Goal: Entertainment & Leisure: Consume media (video, audio)

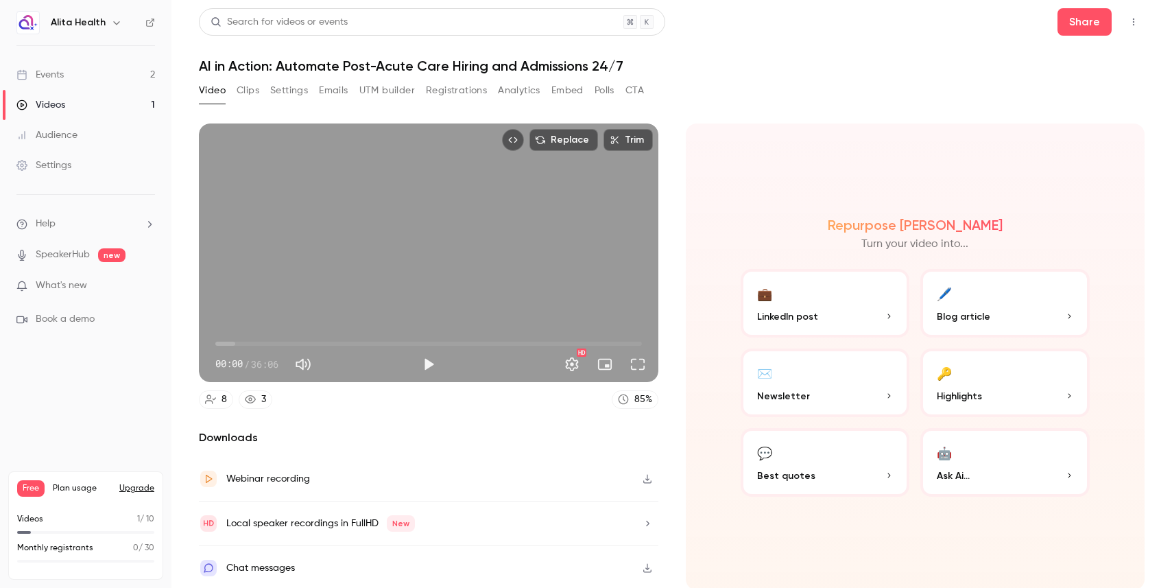
scroll to position [1, 0]
click at [842, 459] on button "💬 Best quotes" at bounding box center [824, 460] width 169 height 69
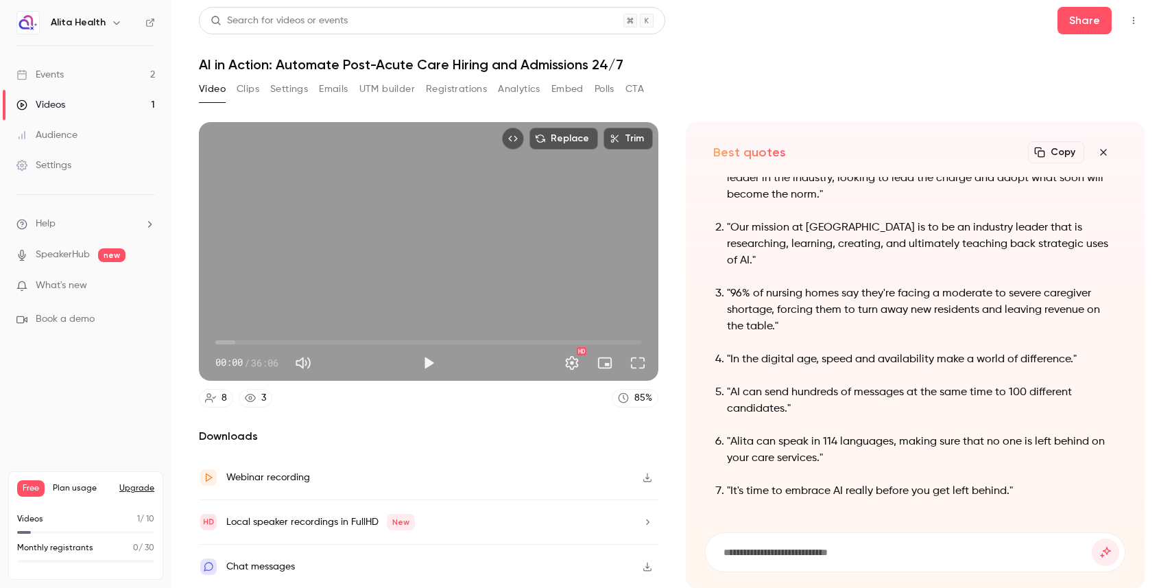
click at [1105, 153] on icon "button" at bounding box center [1103, 152] width 16 height 11
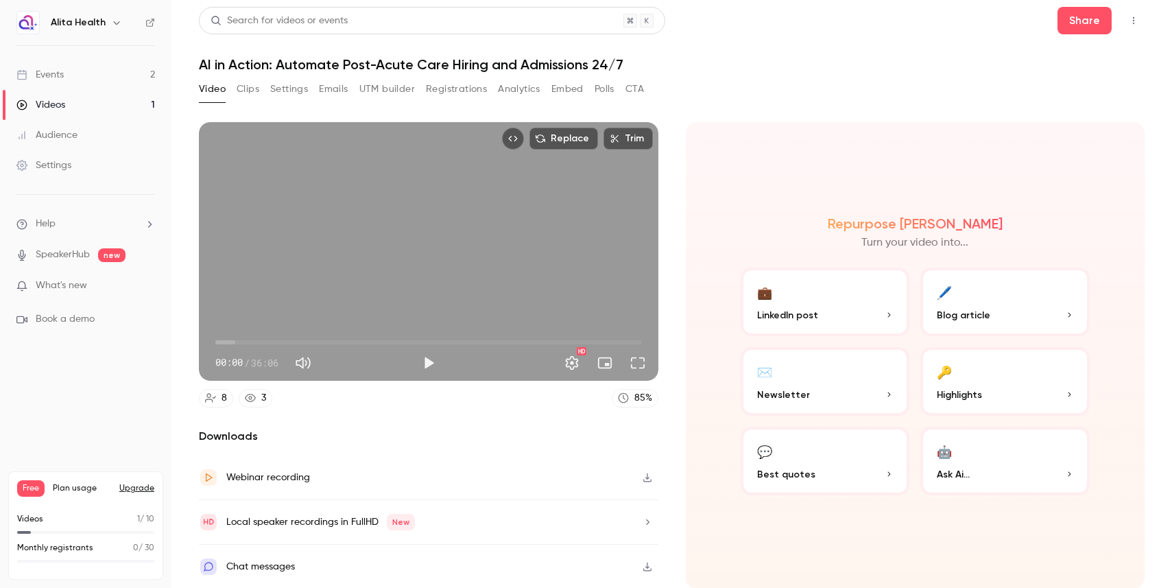
click at [1024, 383] on button "🔑 Highlights" at bounding box center [1004, 381] width 169 height 69
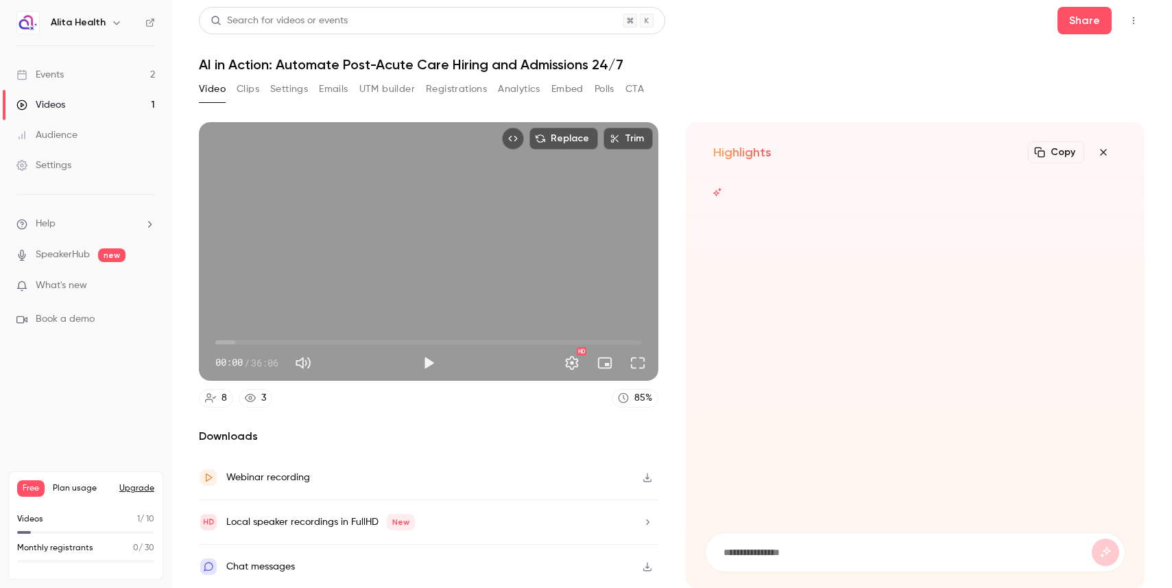
click at [1055, 387] on div at bounding box center [915, 346] width 421 height 339
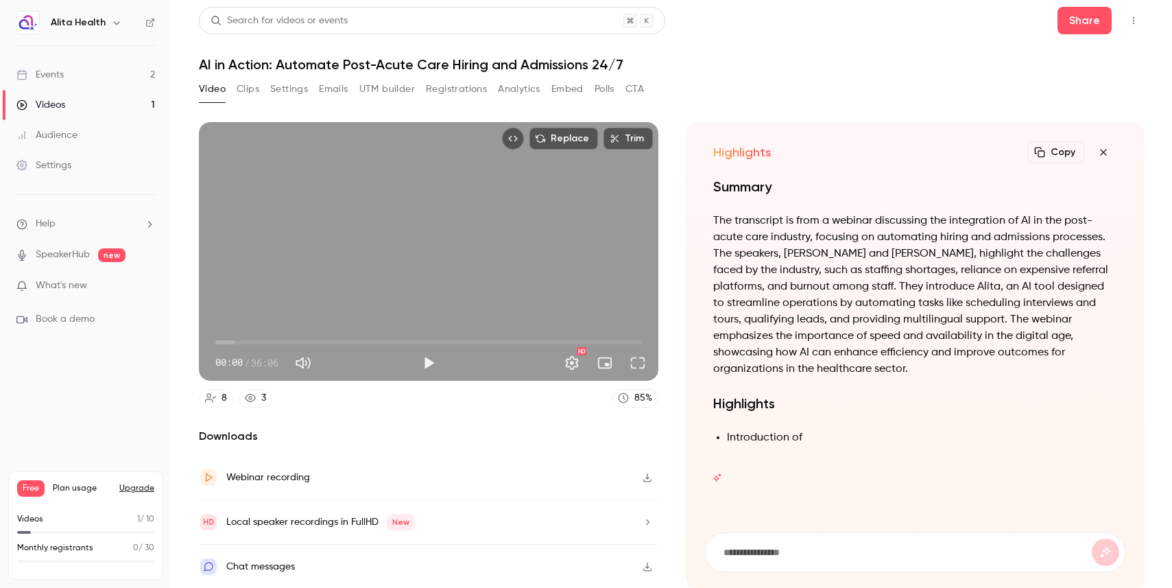
click at [1105, 152] on icon "button" at bounding box center [1103, 152] width 16 height 11
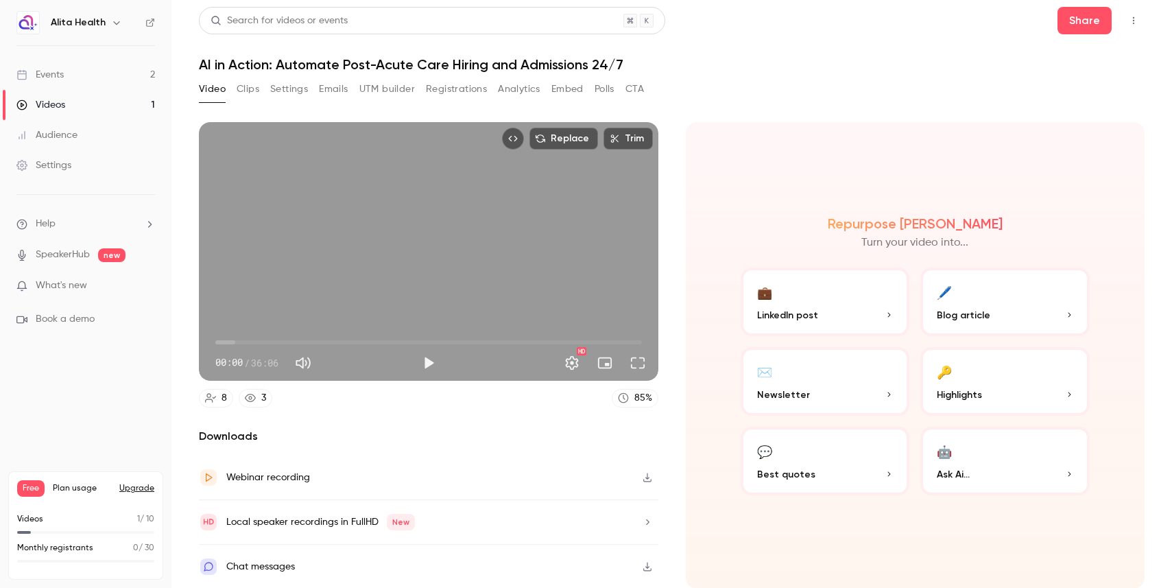
scroll to position [0, 0]
click at [699, 102] on div "Video Clips Settings Emails UTM builder Registrations Analytics Embed Polls CTA" at bounding box center [671, 93] width 945 height 27
click at [208, 91] on button "Video" at bounding box center [212, 91] width 27 height 22
click at [244, 91] on button "Clips" at bounding box center [248, 91] width 23 height 22
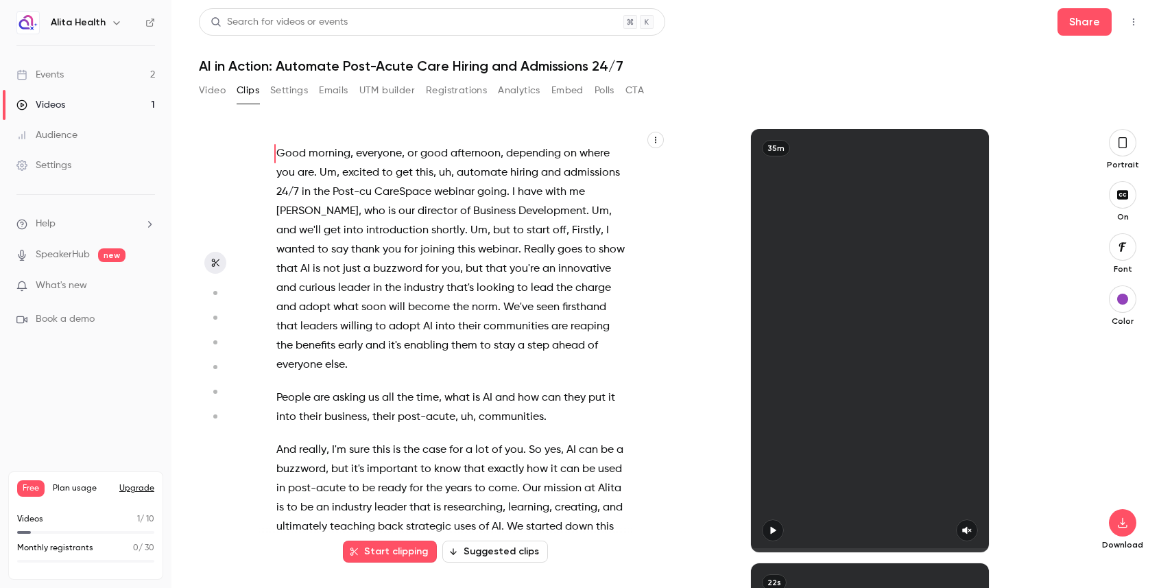
click at [770, 532] on icon "button" at bounding box center [772, 531] width 5 height 8
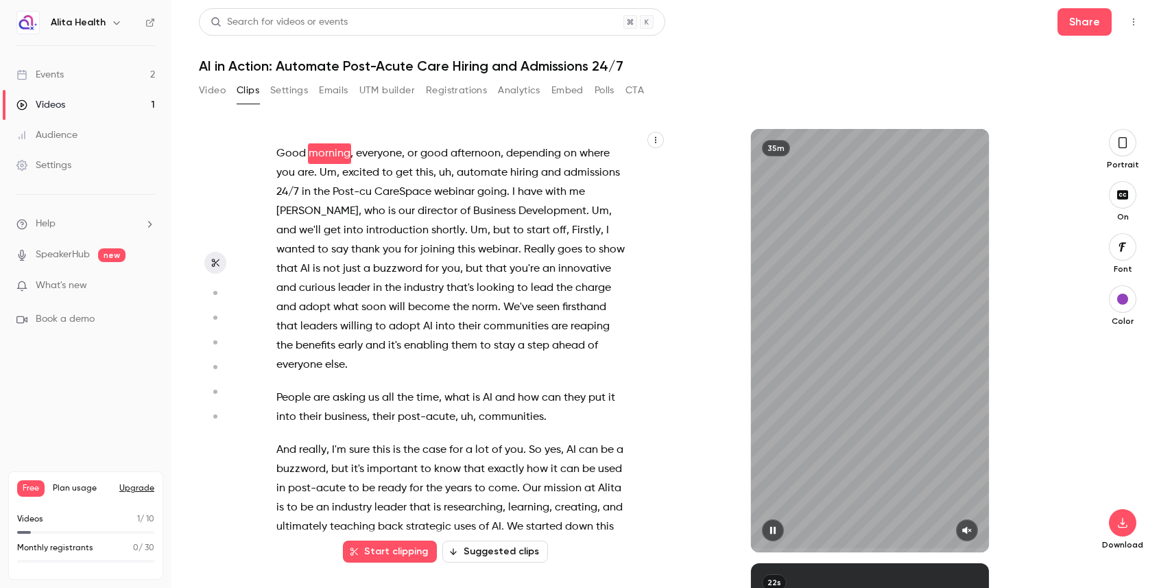
click at [772, 525] on button "button" at bounding box center [773, 530] width 22 height 22
click at [771, 527] on icon "button" at bounding box center [772, 530] width 11 height 10
click at [1123, 143] on icon "button" at bounding box center [1122, 142] width 11 height 15
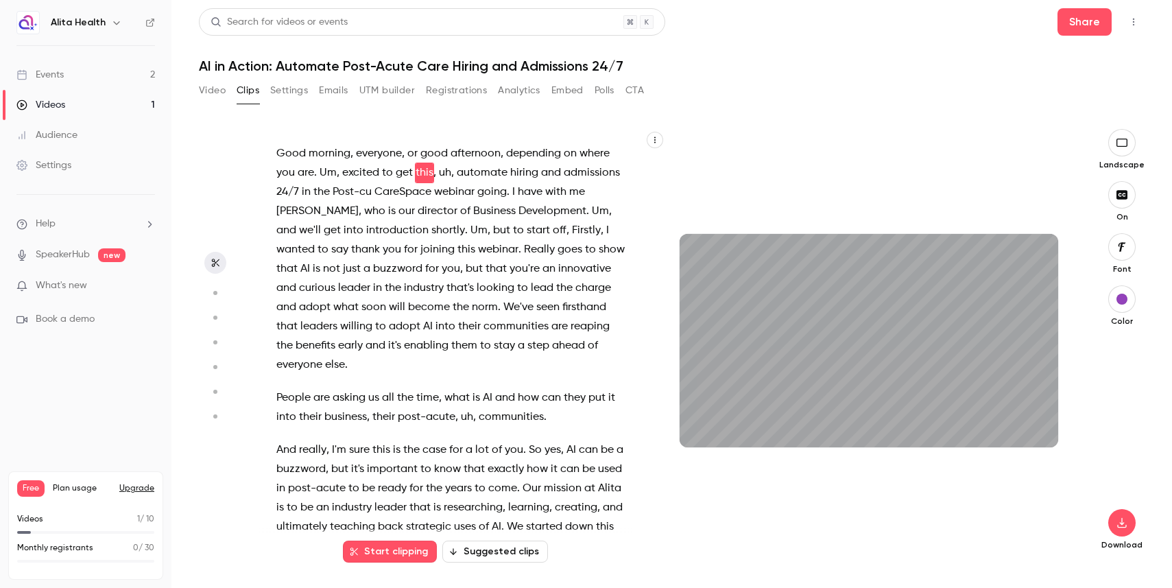
click at [1123, 143] on icon "button" at bounding box center [1121, 142] width 15 height 11
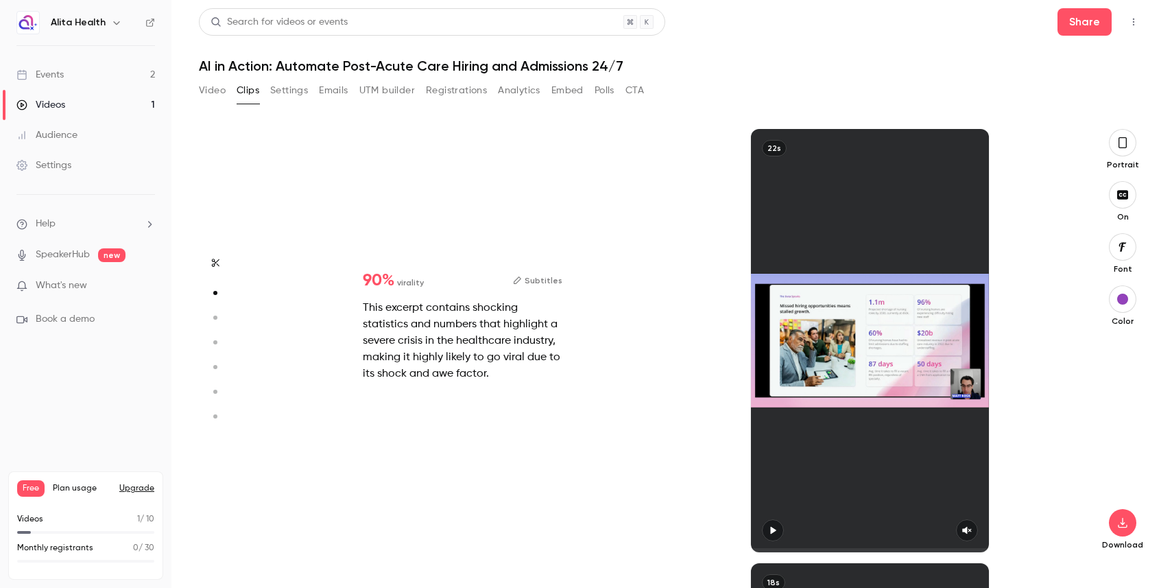
type input "*"
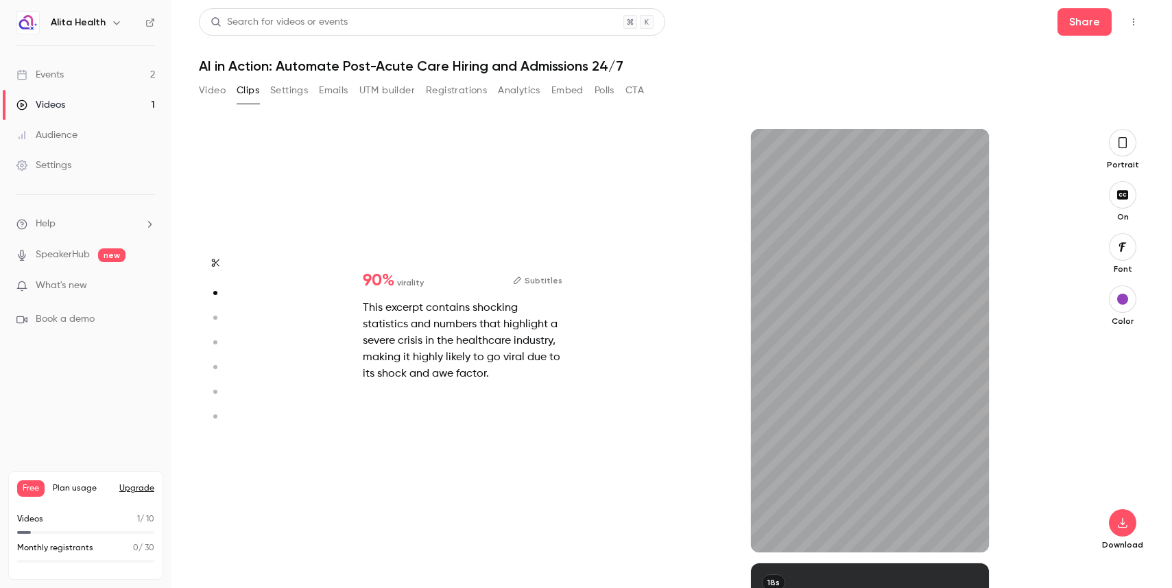
type input "***"
type input "*"
type input "***"
type input "*"
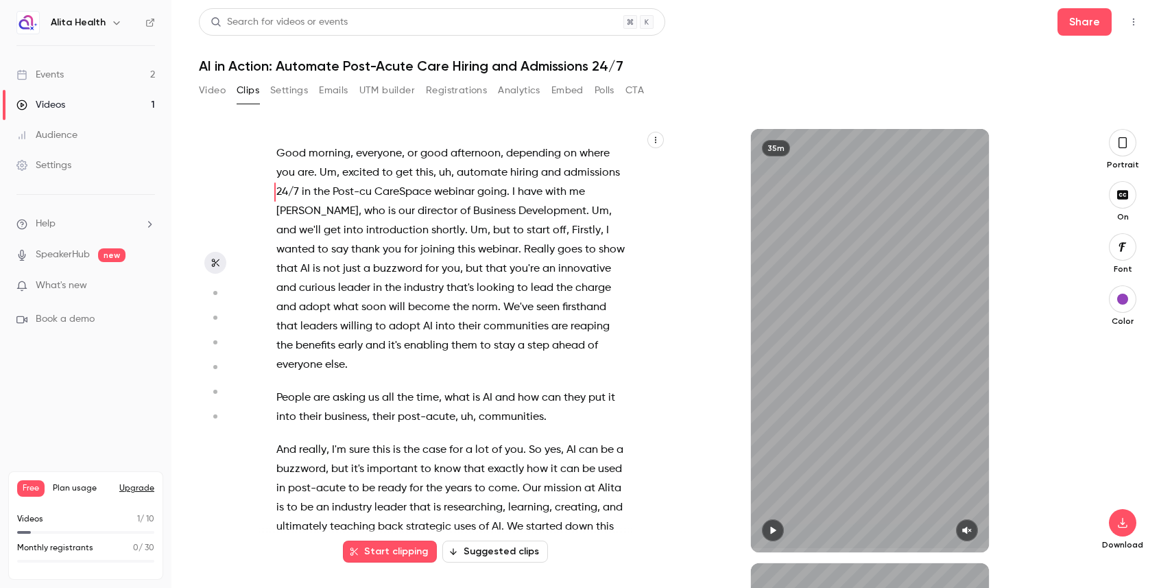
type input "*"
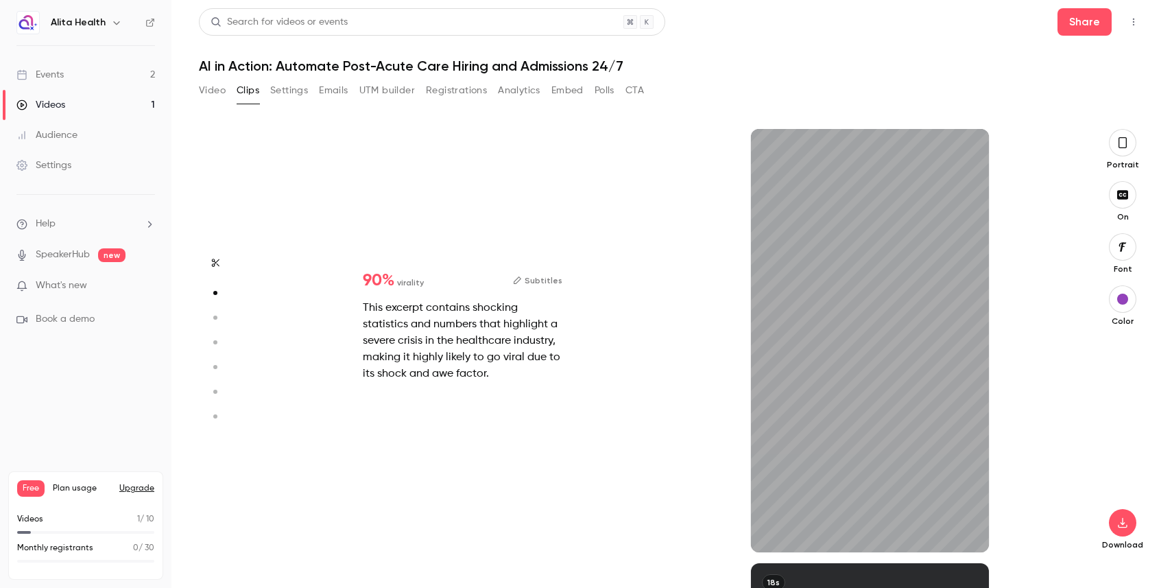
type input "*"
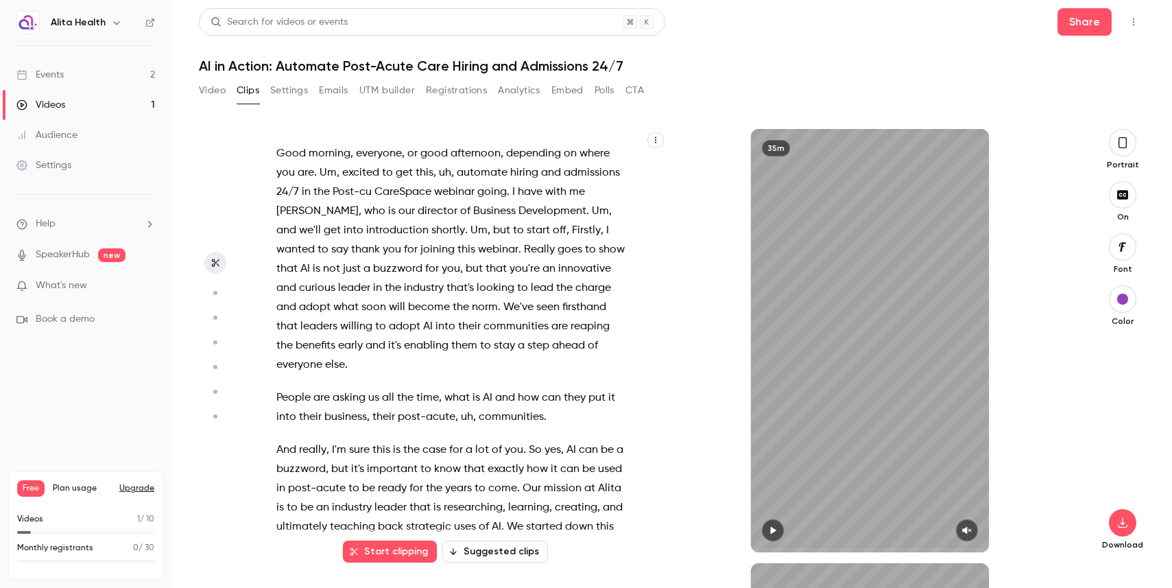
type input "*"
click at [479, 553] on button "Suggested clips" at bounding box center [495, 551] width 106 height 22
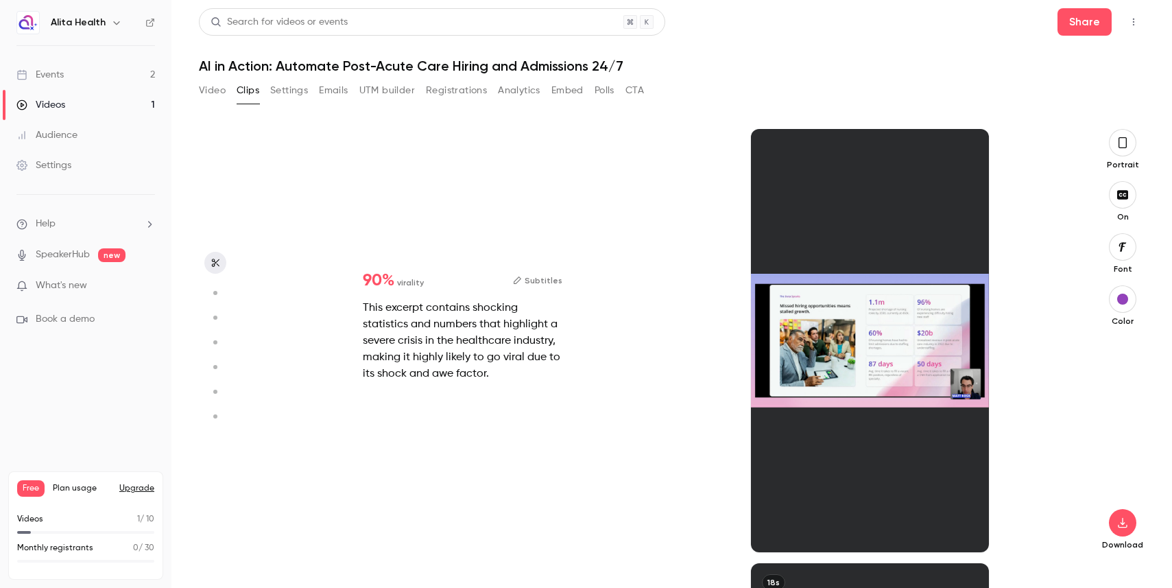
type input "*"
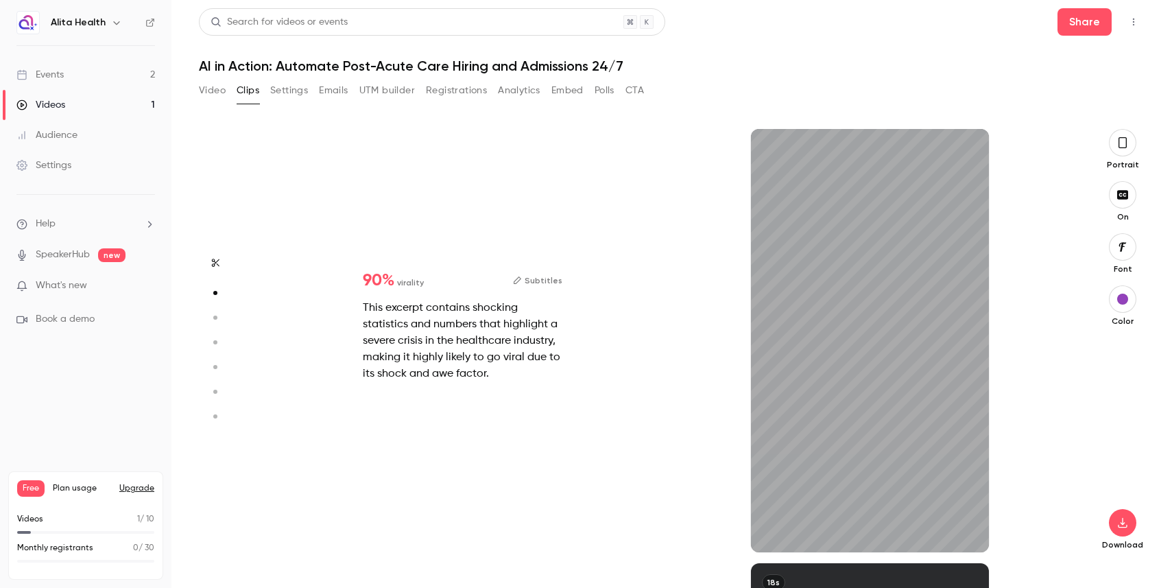
scroll to position [434, 0]
click at [363, 304] on div "This excerpt contains shocking statistics and numbers that highlight a severe c…" at bounding box center [463, 341] width 200 height 82
click at [402, 313] on div "This excerpt contains shocking statistics and numbers that highlight a severe c…" at bounding box center [463, 341] width 200 height 82
type input "***"
type input "*"
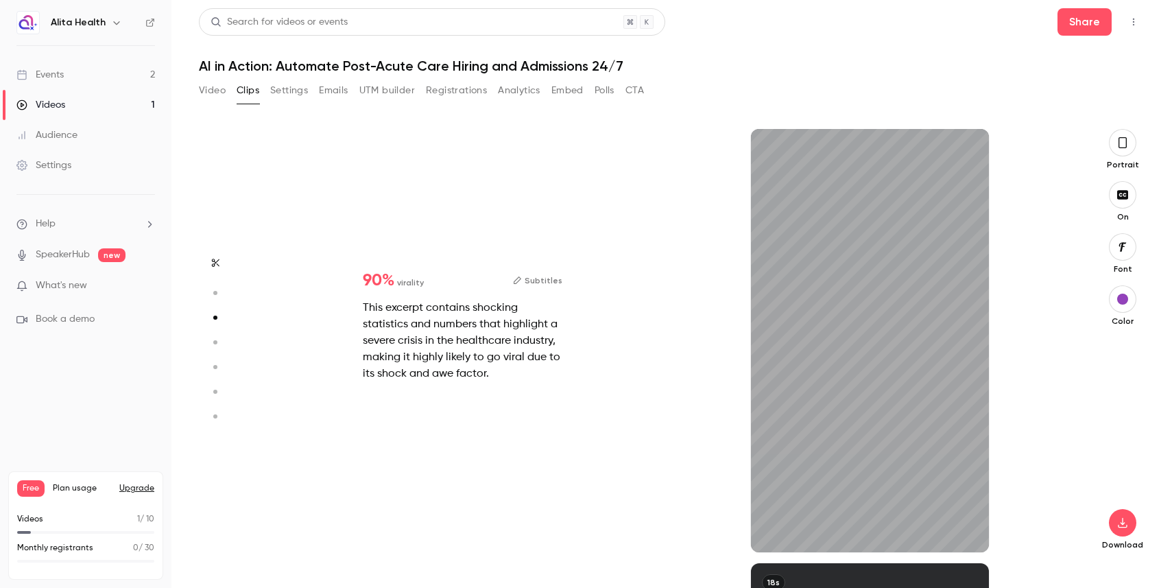
type input "*"
type input "***"
type input "*"
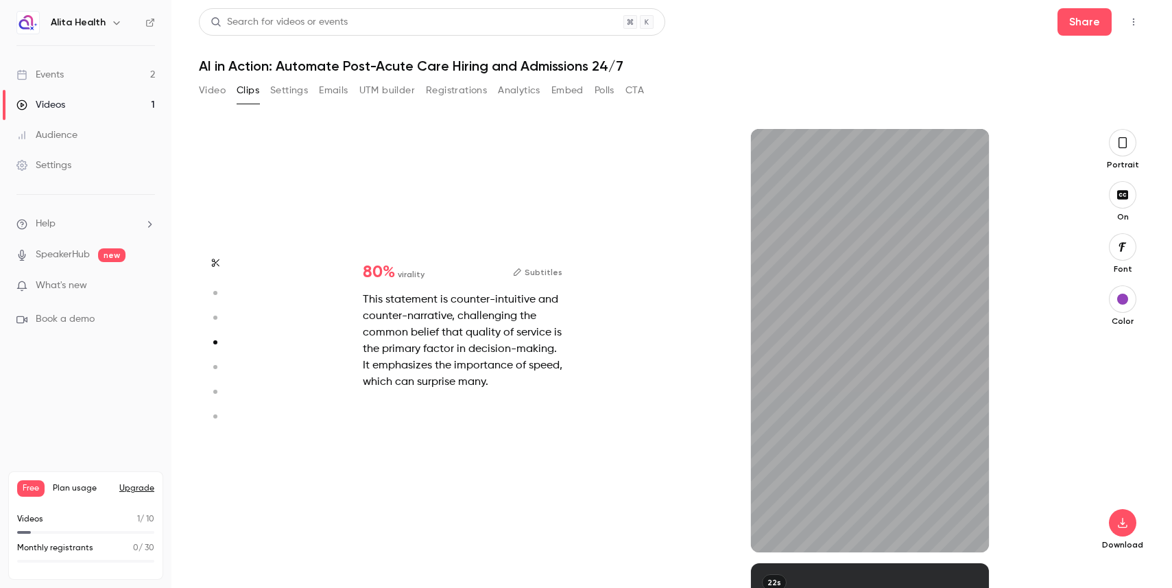
type input "***"
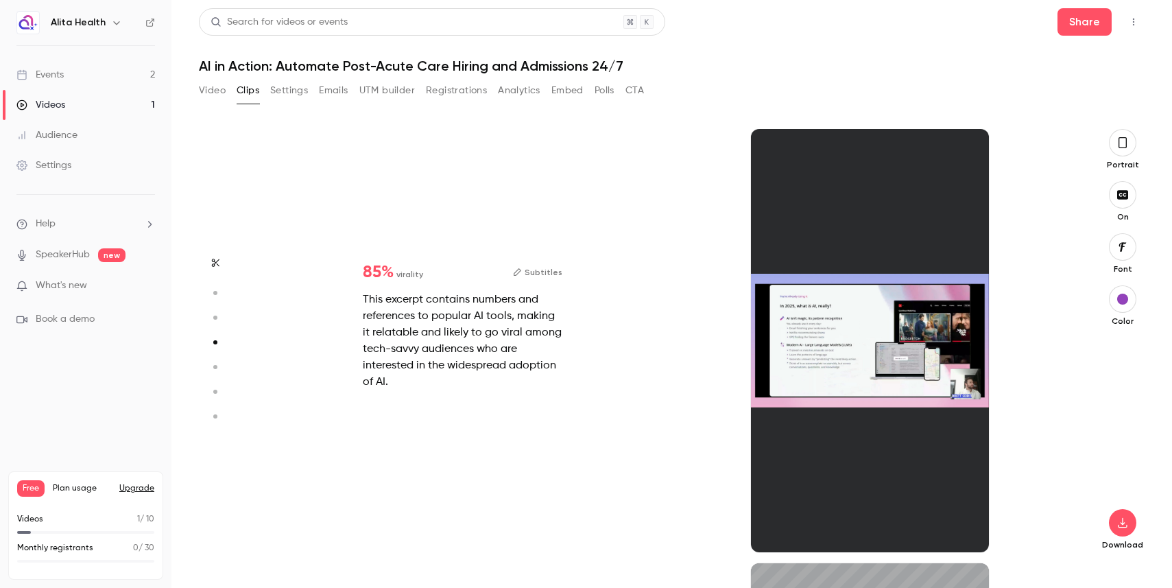
type input "*"
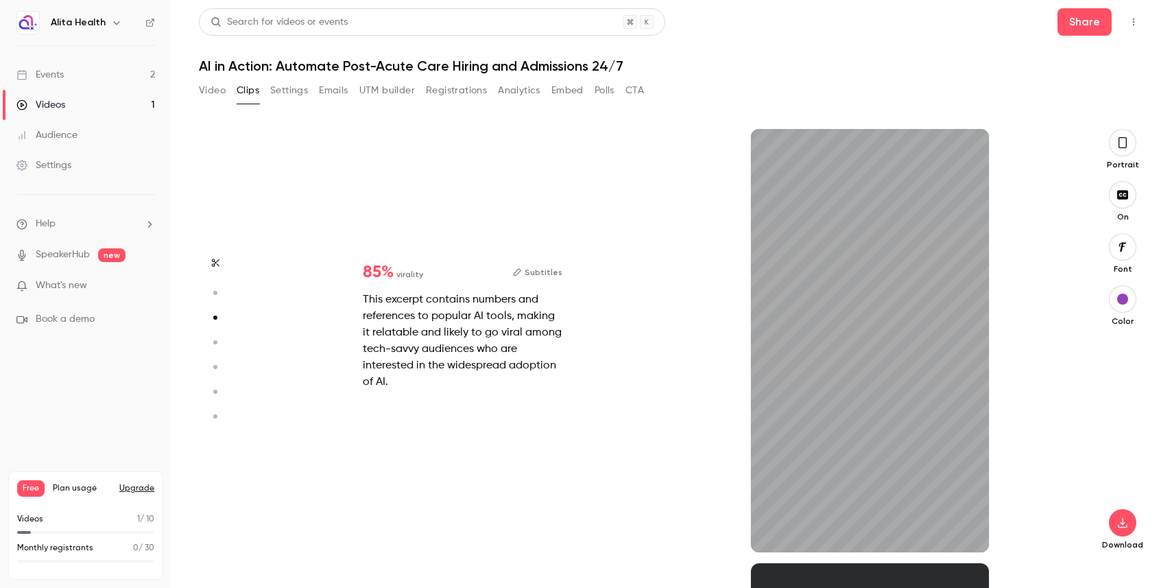
type input "****"
